Goal: Task Accomplishment & Management: Complete application form

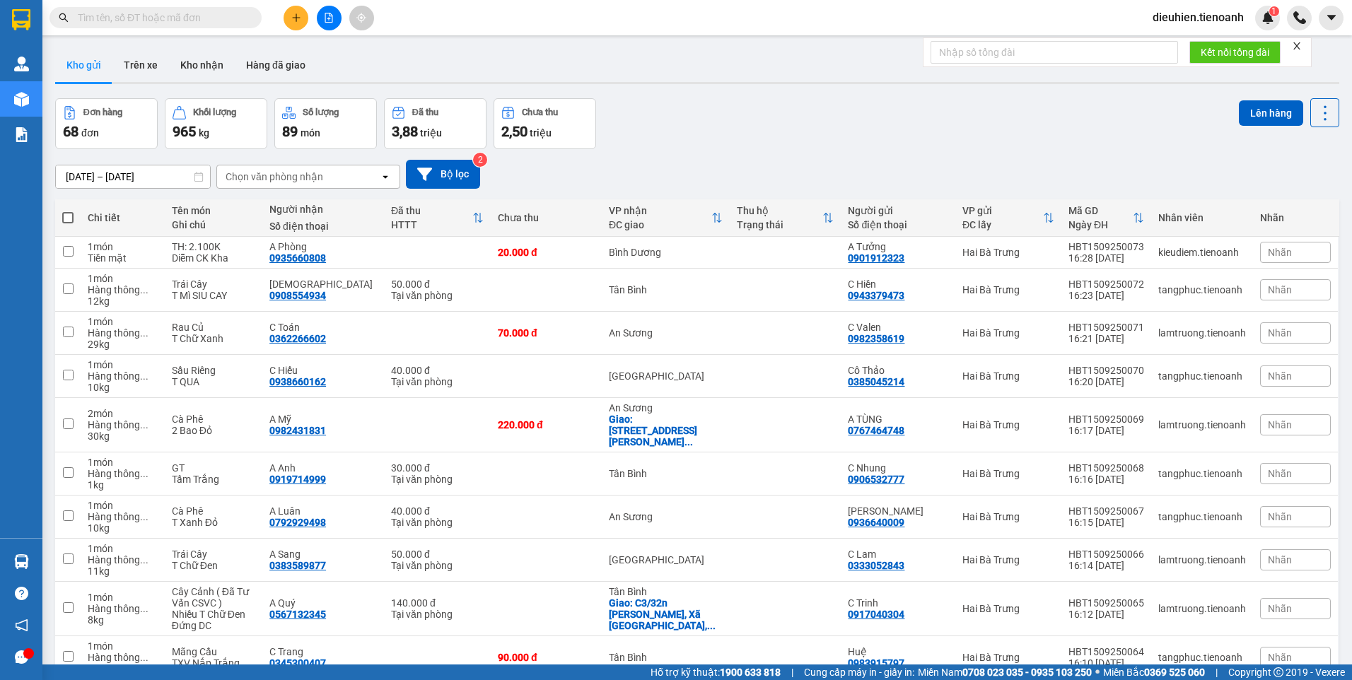
click at [148, 16] on input "text" at bounding box center [161, 18] width 167 height 16
paste input "0385500200"
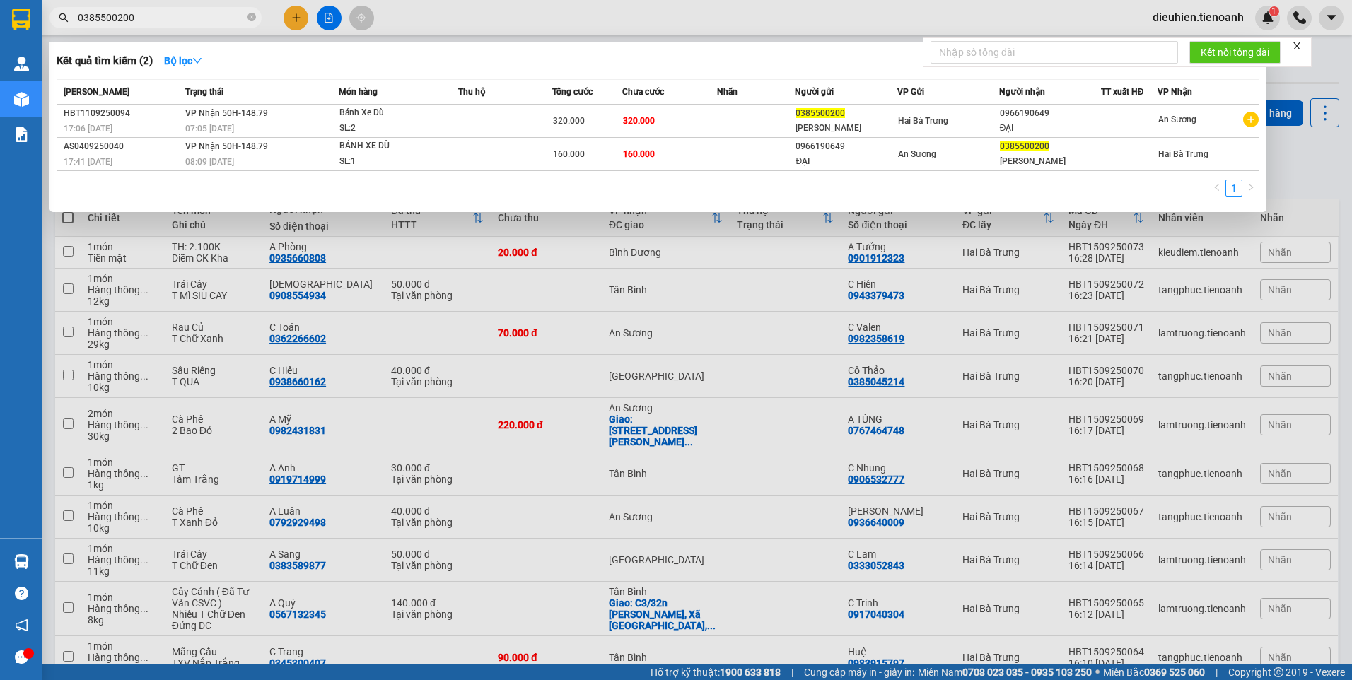
click at [174, 11] on span "0385500200" at bounding box center [156, 17] width 212 height 21
click at [172, 14] on input "0385500200" at bounding box center [161, 18] width 167 height 16
type input "2"
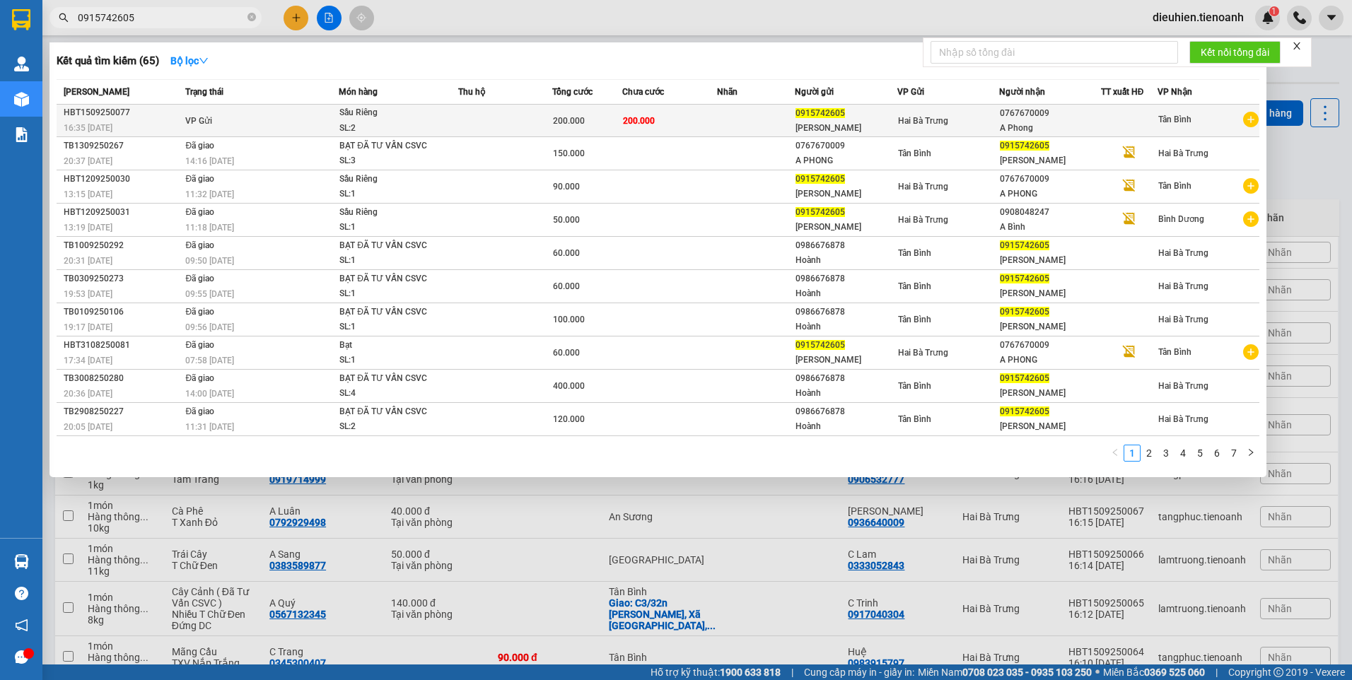
type input "0915742605"
click at [433, 115] on div "Sầu Riêng" at bounding box center [393, 113] width 106 height 16
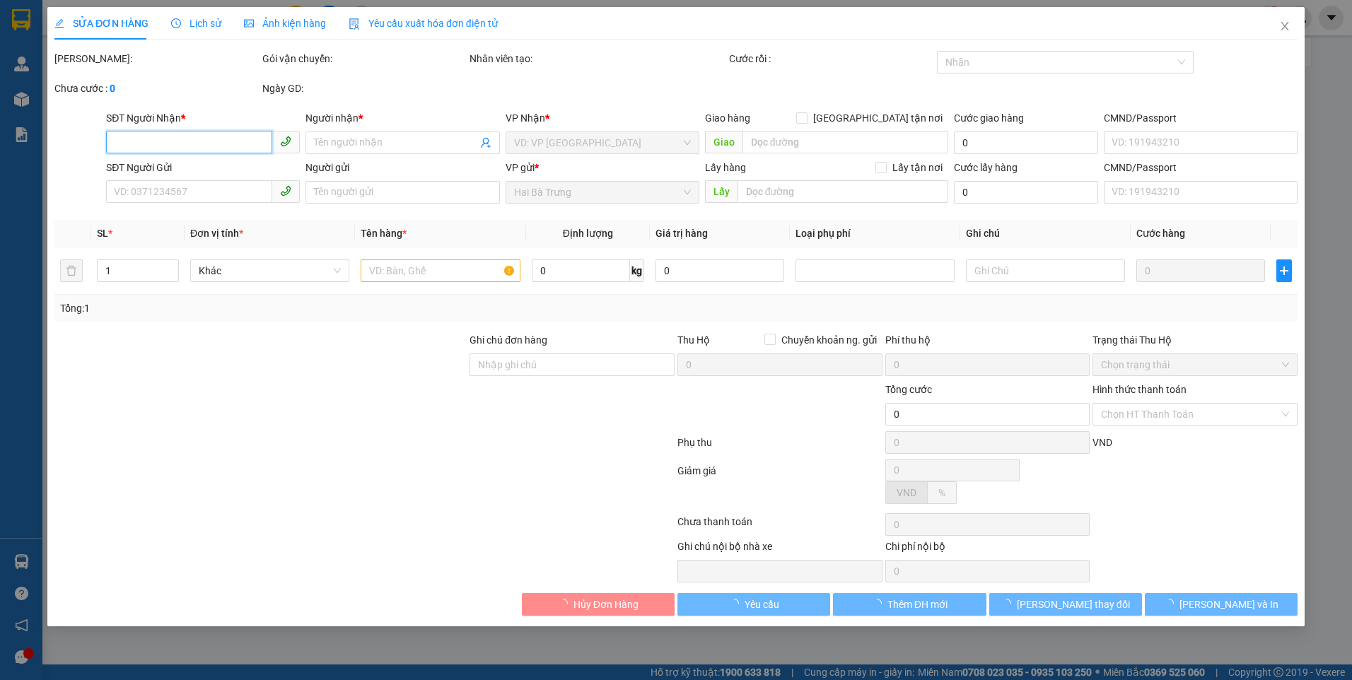
type input "0767670009"
type input "A Phong"
type input "0915742605"
type input "[PERSON_NAME]"
type input "200.000"
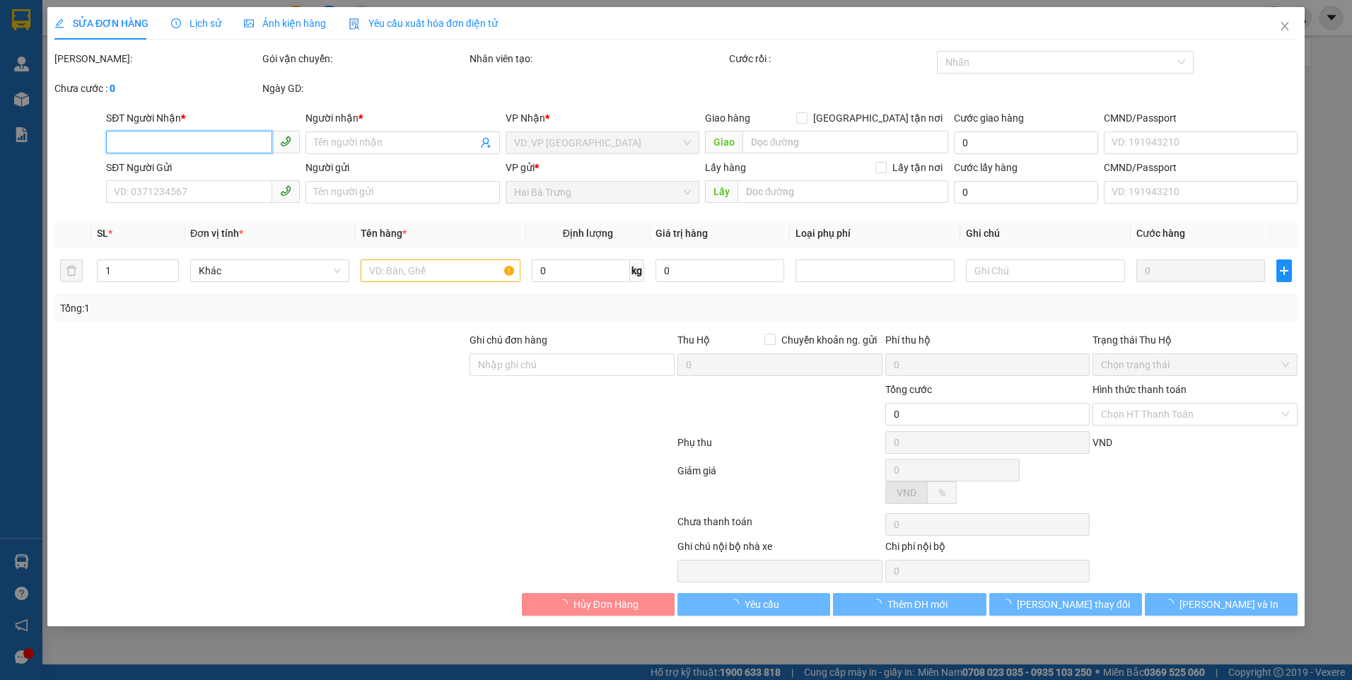
type input "200.000"
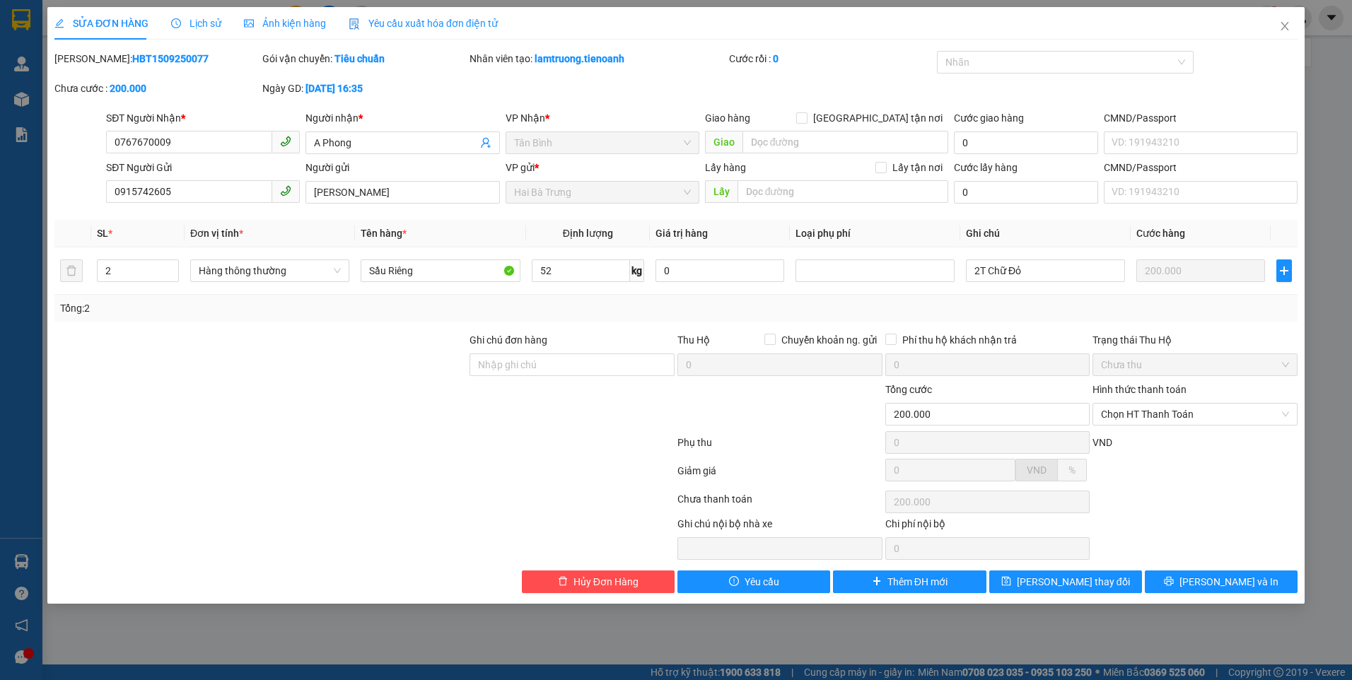
click at [140, 59] on b "HBT1509250077" at bounding box center [170, 58] width 76 height 11
copy b "HBT1509250077"
